Goal: Task Accomplishment & Management: Complete application form

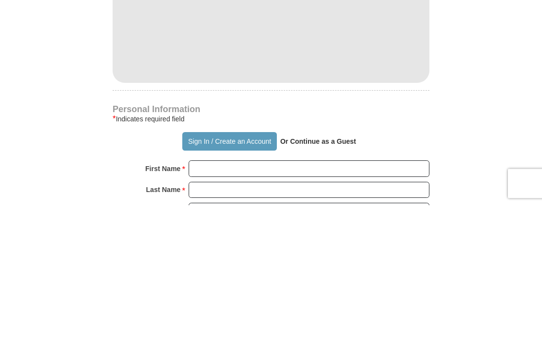
scroll to position [412, 0]
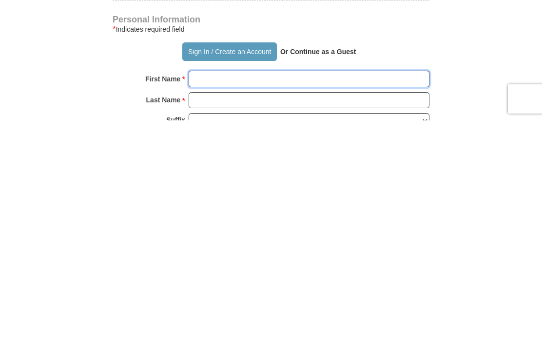
click at [220, 298] on input "First Name *" at bounding box center [309, 306] width 241 height 17
type input "[PERSON_NAME]"
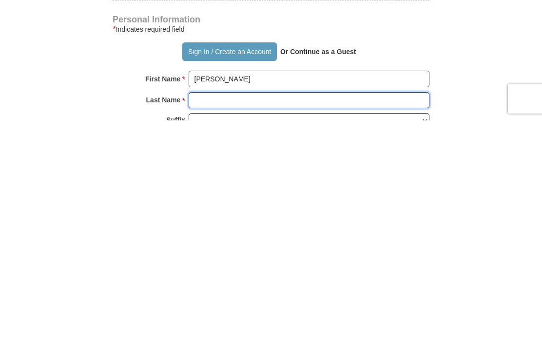
click at [218, 320] on input "Last Name *" at bounding box center [309, 328] width 241 height 17
type input "Chao"
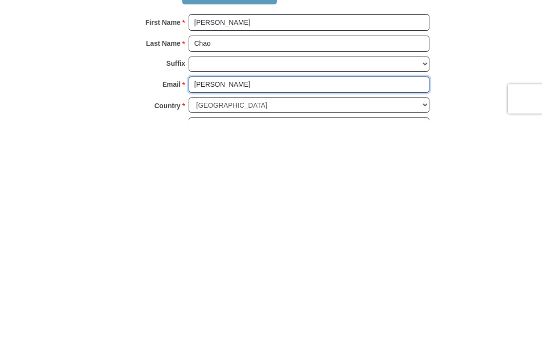
type input "[EMAIL_ADDRESS][DOMAIN_NAME]"
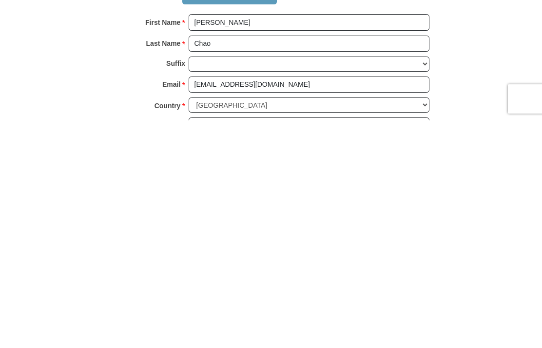
scroll to position [697, 0]
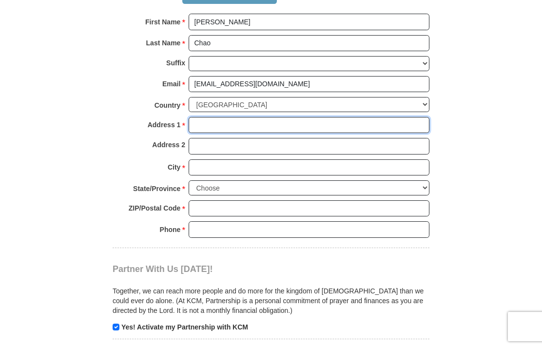
click at [212, 117] on input "Address 1 *" at bounding box center [309, 125] width 241 height 17
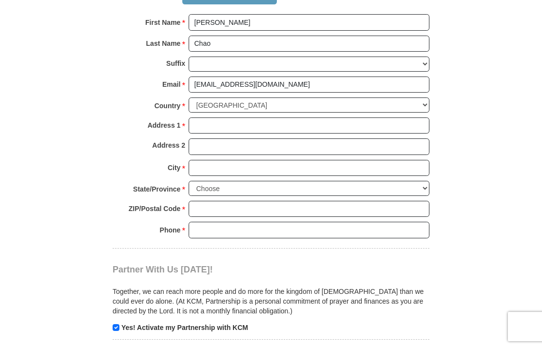
type input "[STREET_ADDRESS]"
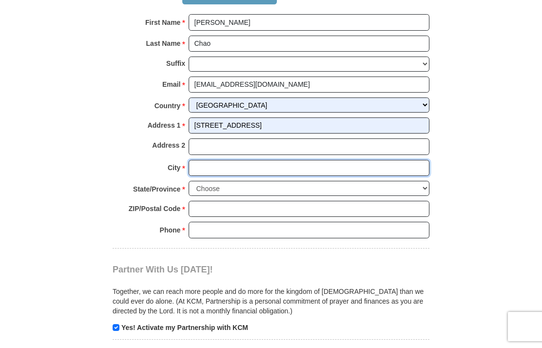
type input "[GEOGRAPHIC_DATA]"
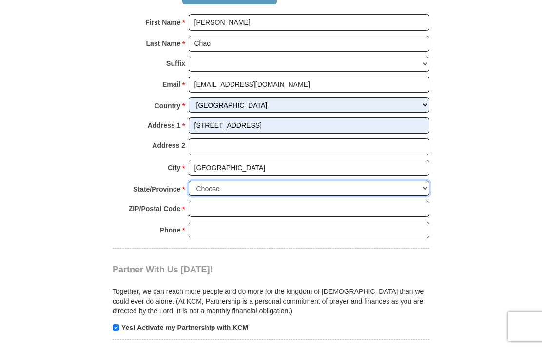
select select "MA"
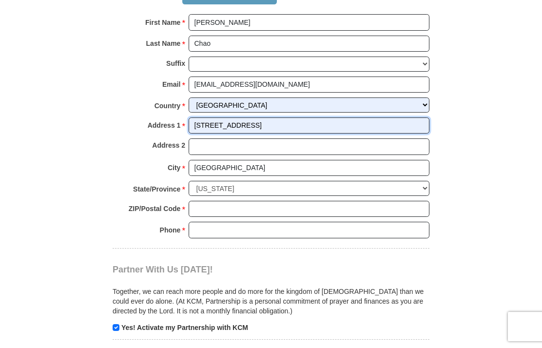
scroll to position [697, 0]
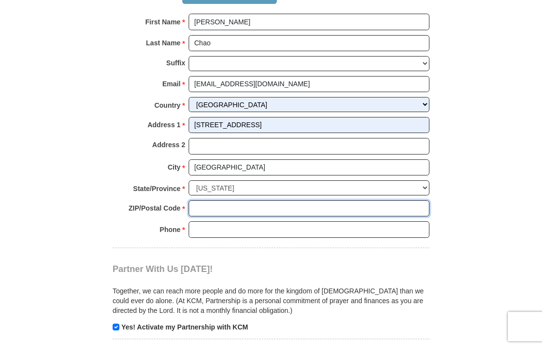
type input "02135"
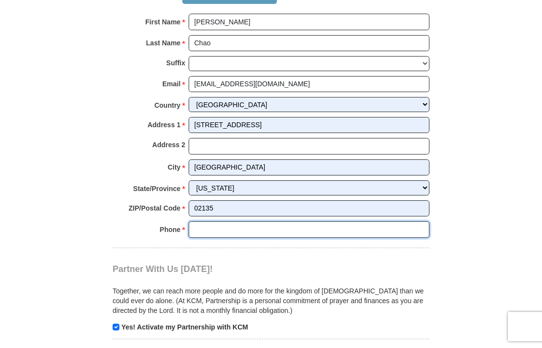
click at [210, 223] on input "Phone * *" at bounding box center [309, 229] width 241 height 17
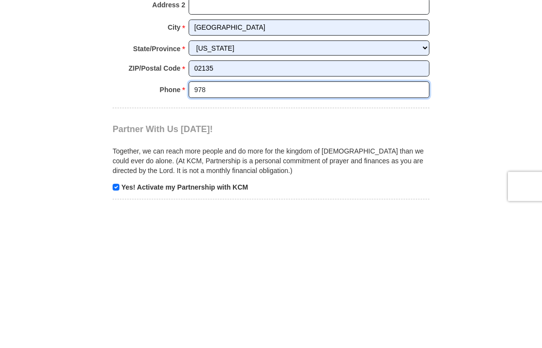
type input "[PHONE_NUMBER]"
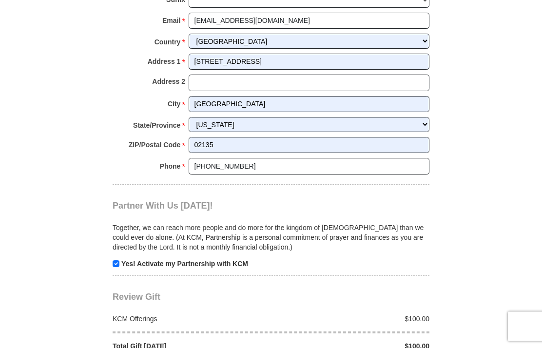
scroll to position [776, 0]
